Goal: Navigation & Orientation: Find specific page/section

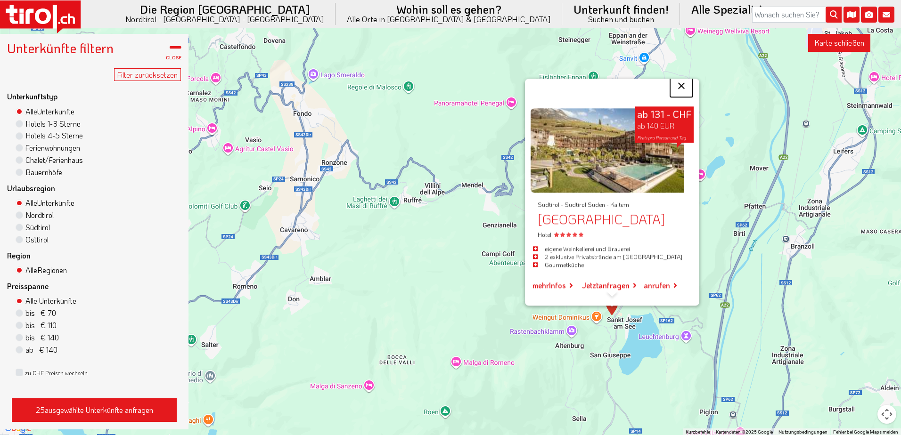
click at [689, 78] on button "Schließen" at bounding box center [681, 85] width 23 height 23
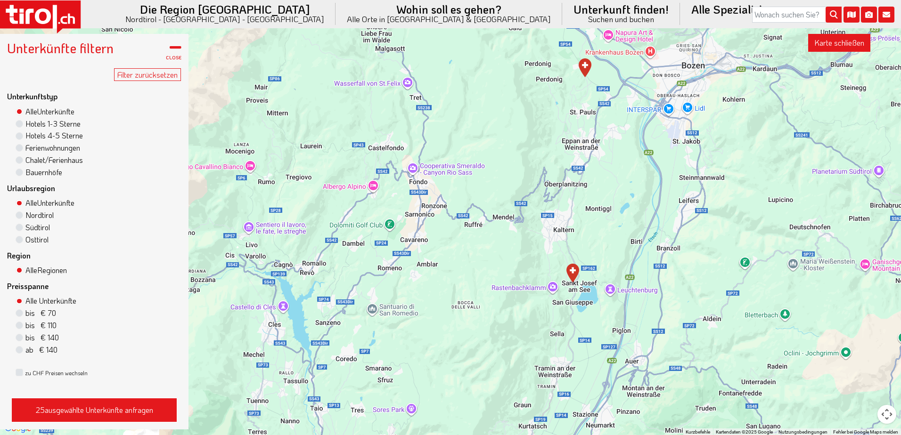
click at [533, 248] on div at bounding box center [450, 231] width 901 height 407
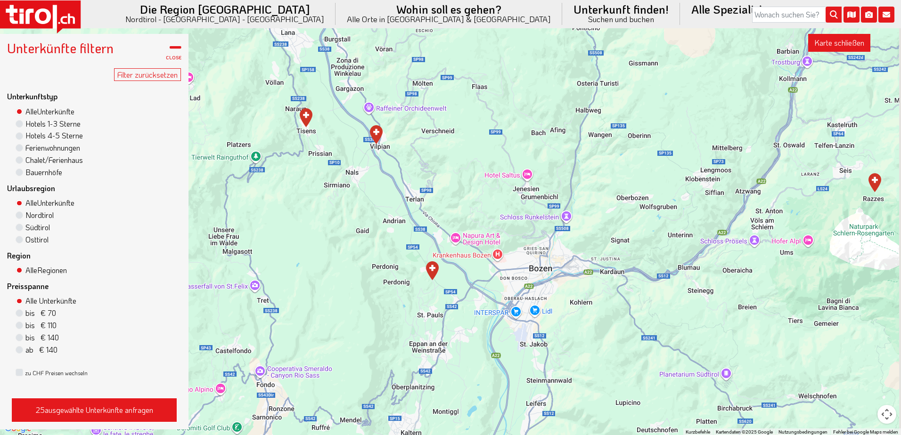
drag, startPoint x: 689, startPoint y: 136, endPoint x: 534, endPoint y: 347, distance: 262.1
click at [534, 347] on div at bounding box center [450, 231] width 901 height 407
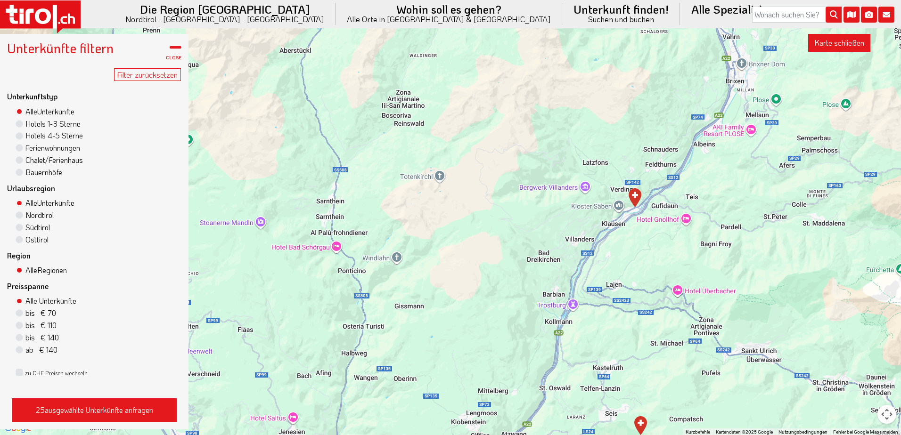
drag, startPoint x: 657, startPoint y: 217, endPoint x: 425, endPoint y: 456, distance: 333.1
click at [635, 196] on img "Weingut & Genusshotel Spitalerhof" at bounding box center [634, 197] width 13 height 19
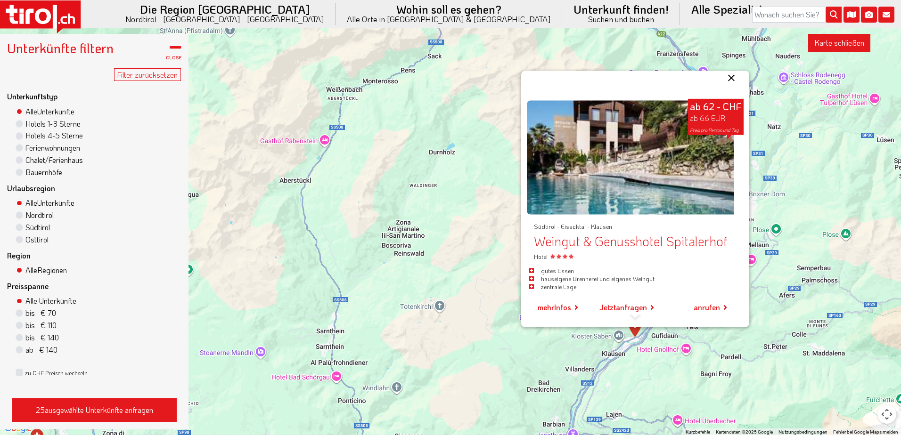
click at [730, 81] on button "Schließen" at bounding box center [731, 78] width 23 height 23
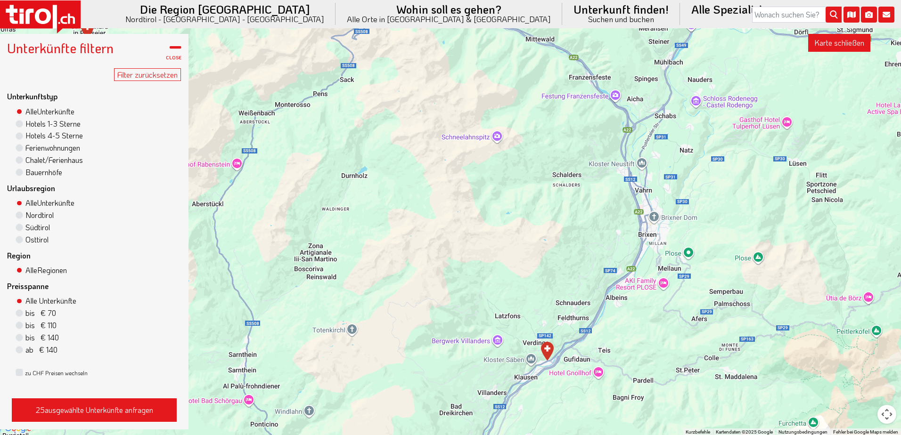
drag, startPoint x: 727, startPoint y: 192, endPoint x: 639, endPoint y: 217, distance: 91.0
click at [639, 217] on div "2 3" at bounding box center [450, 231] width 901 height 407
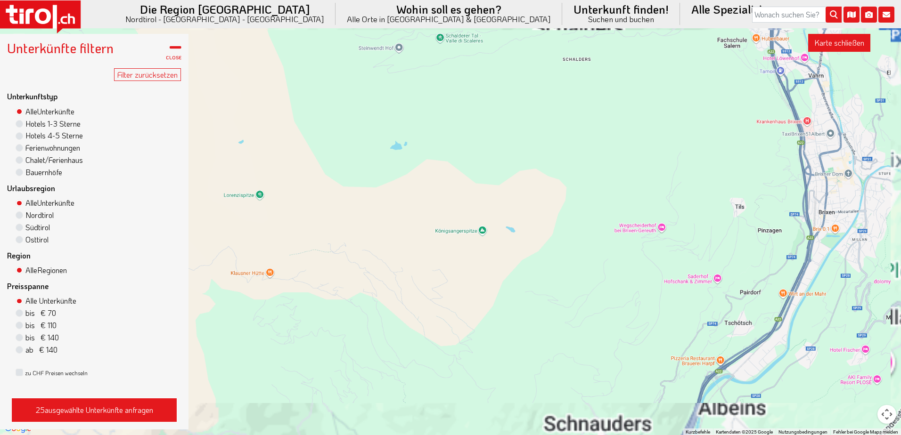
drag, startPoint x: 571, startPoint y: 244, endPoint x: 645, endPoint y: 238, distance: 74.2
click at [644, 239] on div at bounding box center [450, 231] width 901 height 407
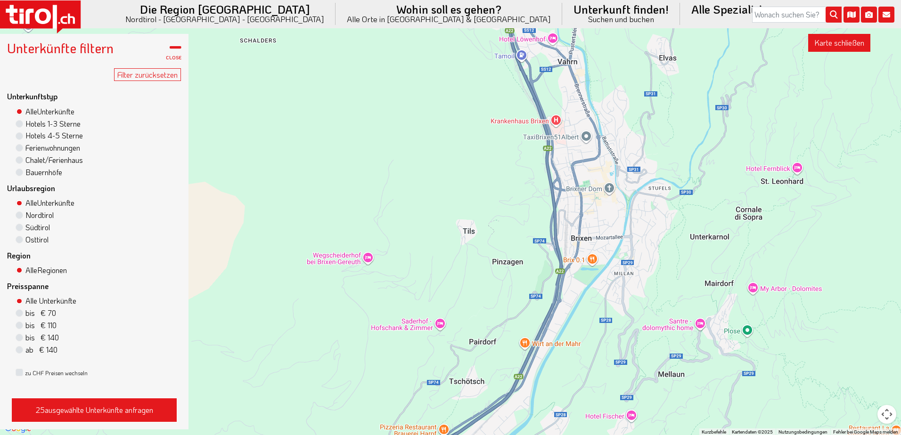
drag, startPoint x: 721, startPoint y: 218, endPoint x: 406, endPoint y: 252, distance: 317.0
click at [407, 254] on div at bounding box center [450, 231] width 901 height 407
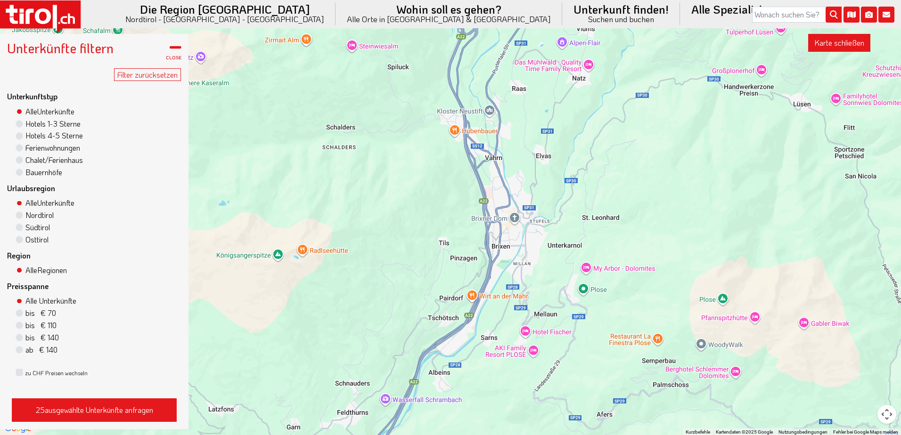
click at [413, 251] on div at bounding box center [450, 231] width 901 height 407
click at [586, 65] on div at bounding box center [450, 231] width 901 height 407
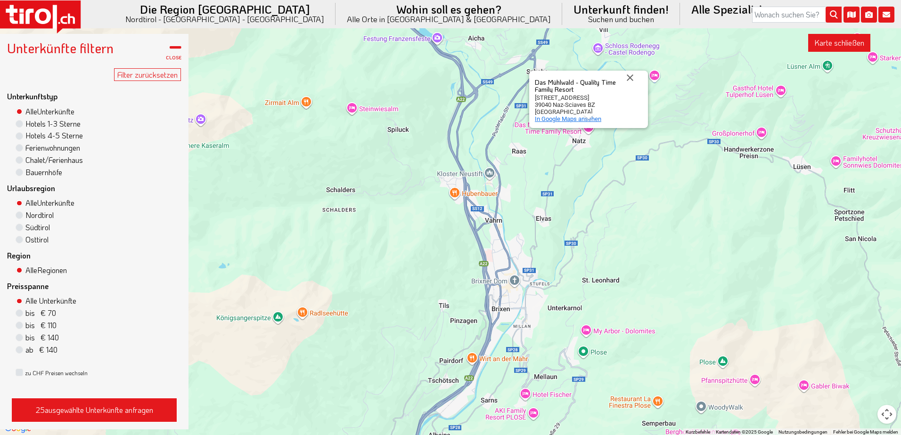
click at [571, 119] on span "In Google Maps ansehen" at bounding box center [568, 118] width 66 height 7
